Goal: Check status: Check status

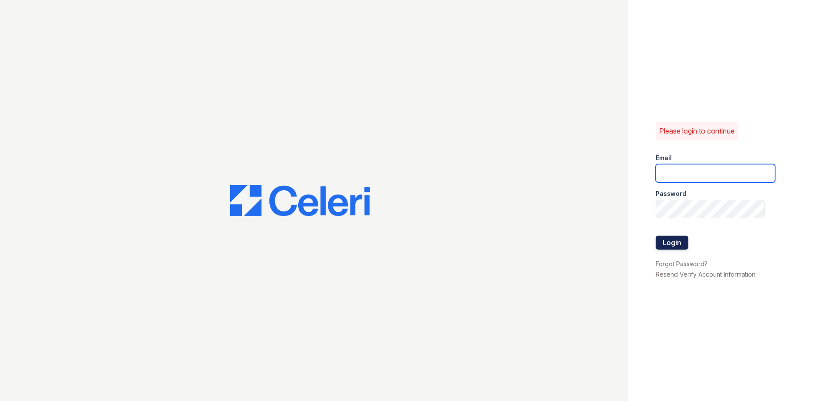
type input "[DOMAIN_NAME][EMAIL_ADDRESS][DOMAIN_NAME]"
click at [667, 242] on button "Login" at bounding box center [672, 242] width 33 height 14
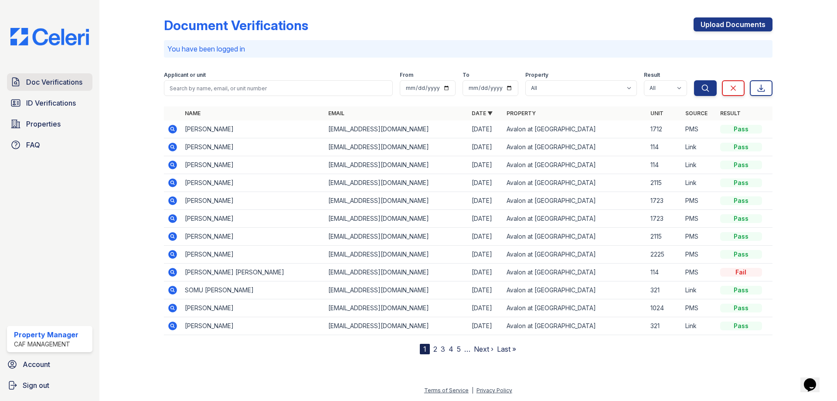
click at [35, 83] on span "Doc Verifications" at bounding box center [54, 82] width 56 height 10
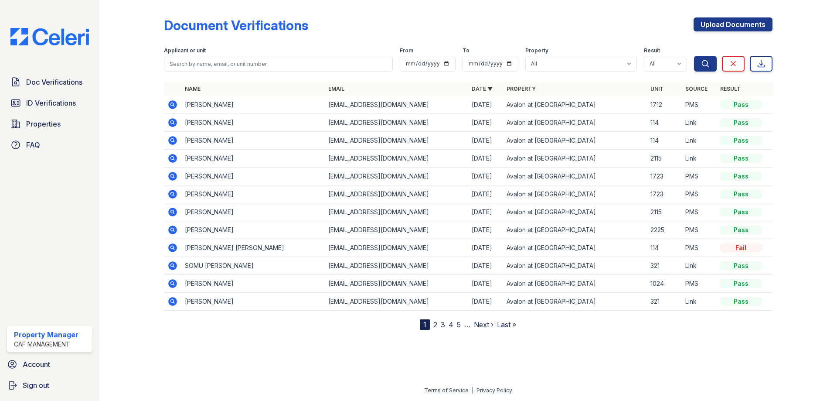
click at [174, 141] on icon at bounding box center [172, 140] width 10 height 10
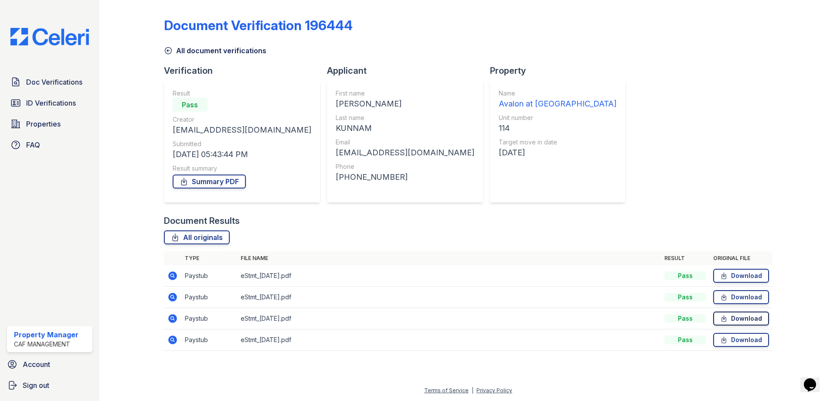
click at [725, 319] on icon at bounding box center [724, 318] width 4 height 6
click at [722, 297] on icon at bounding box center [723, 297] width 7 height 9
click at [726, 341] on icon at bounding box center [723, 339] width 7 height 9
